Goal: Complete application form

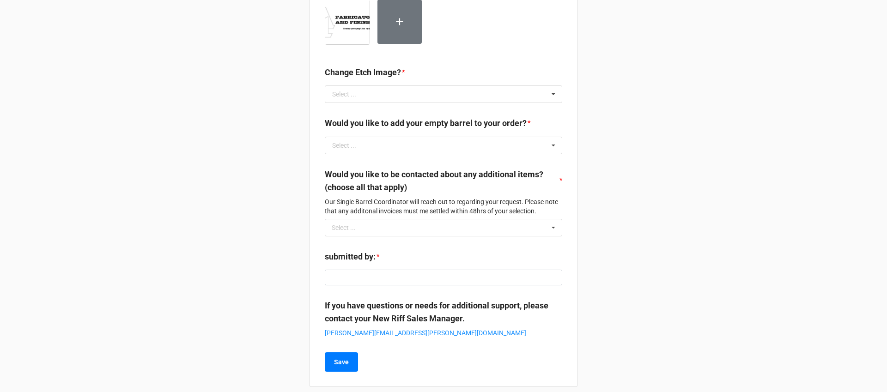
scroll to position [437, 0]
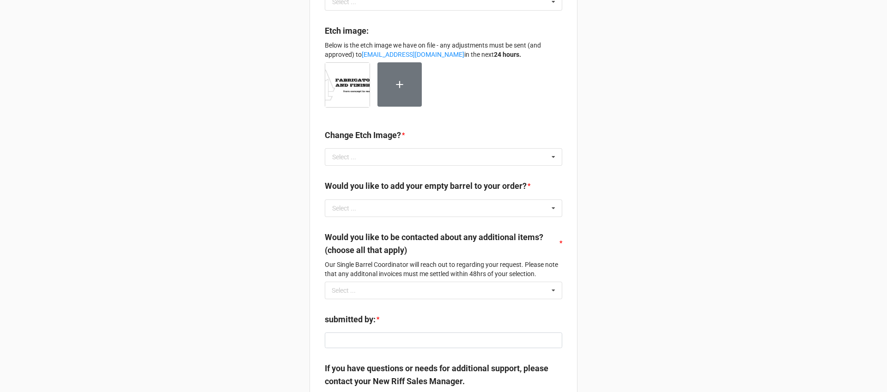
scroll to position [440, 0]
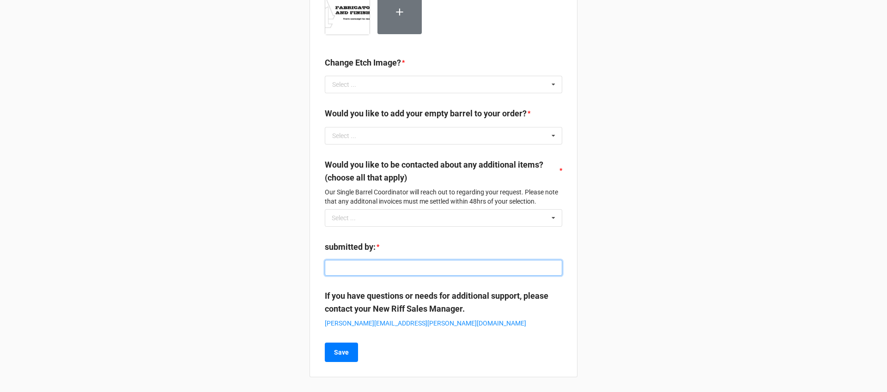
click at [484, 265] on input at bounding box center [444, 268] width 238 height 16
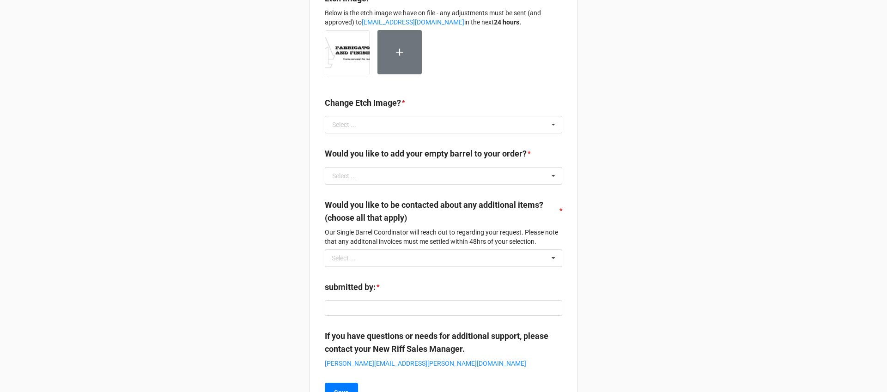
scroll to position [440, 0]
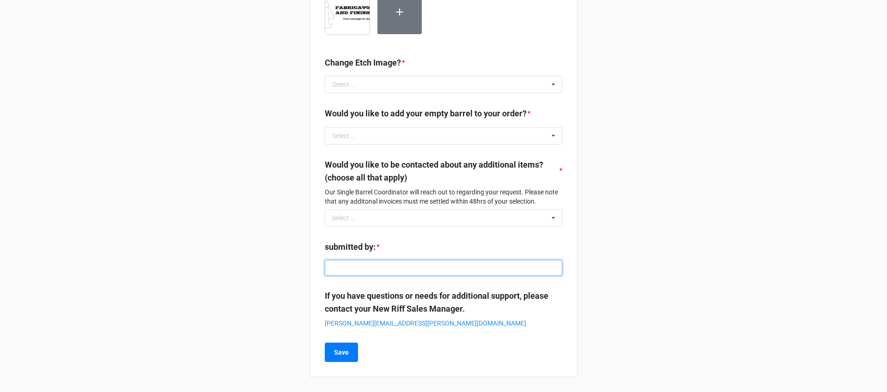
click at [456, 271] on input at bounding box center [444, 268] width 238 height 16
click at [408, 267] on input at bounding box center [444, 268] width 238 height 16
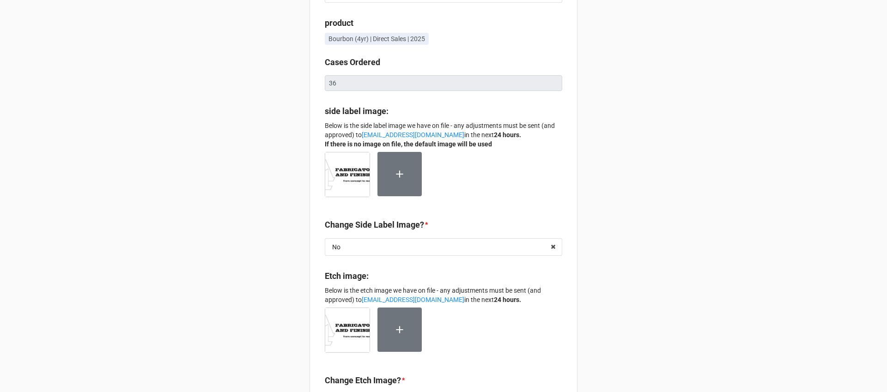
scroll to position [125, 0]
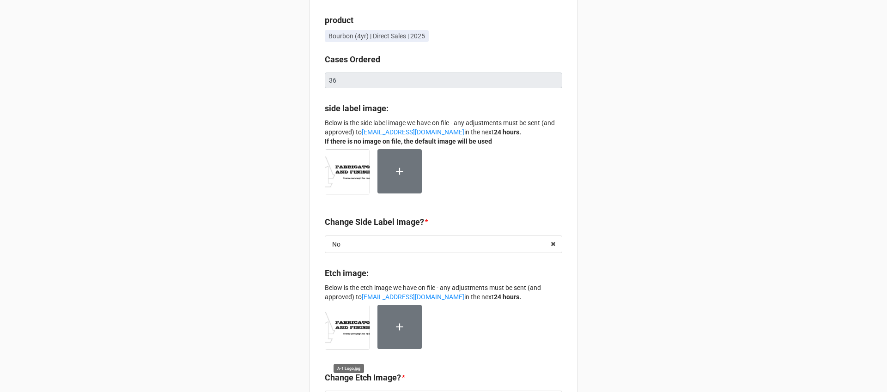
click at [345, 324] on img at bounding box center [347, 327] width 44 height 44
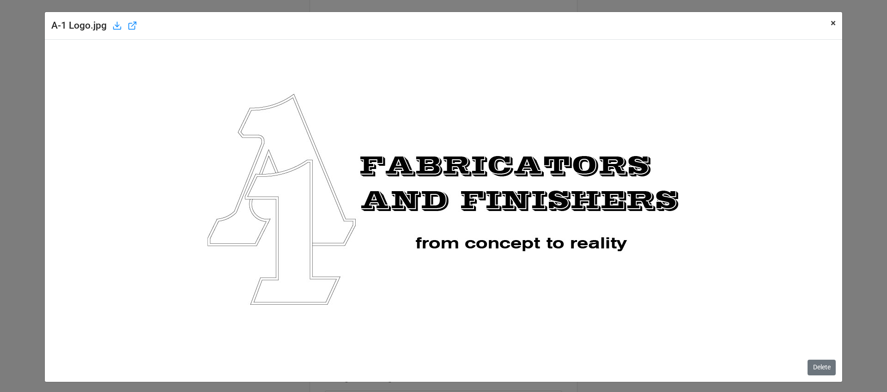
click at [831, 25] on span "×" at bounding box center [833, 23] width 5 height 11
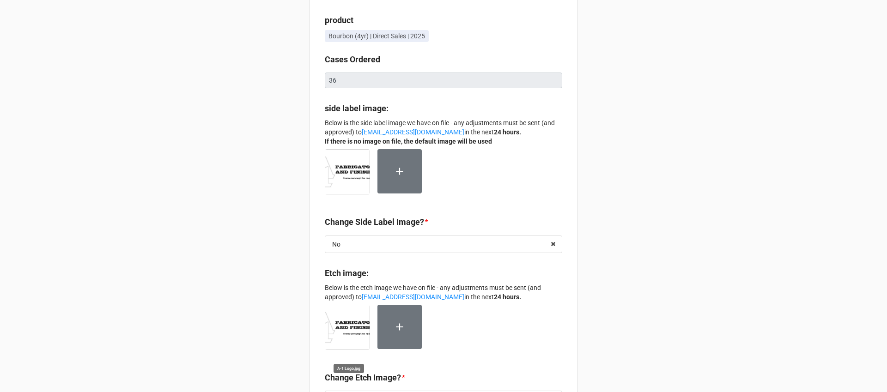
click at [342, 329] on img at bounding box center [347, 327] width 44 height 44
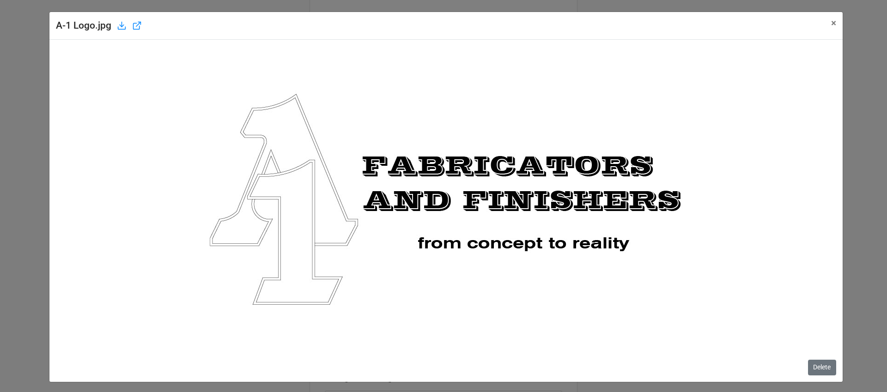
click at [123, 28] on icon at bounding box center [122, 26] width 10 height 10
click at [834, 24] on button "× Close" at bounding box center [834, 23] width 18 height 23
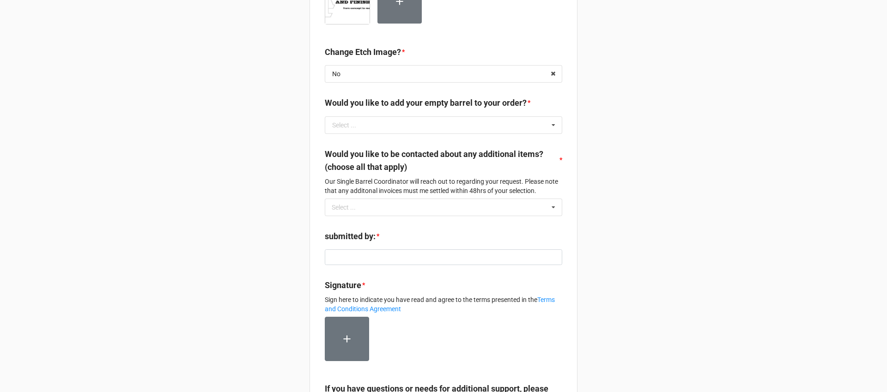
scroll to position [466, 0]
